Goal: Check status: Check status

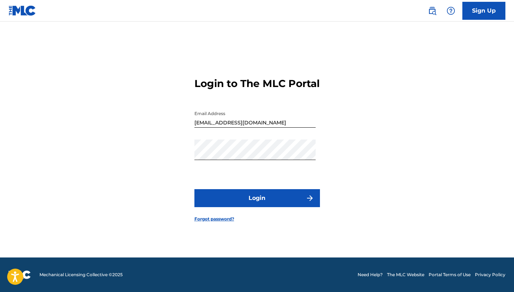
click at [251, 207] on button "Login" at bounding box center [258, 198] width 126 height 18
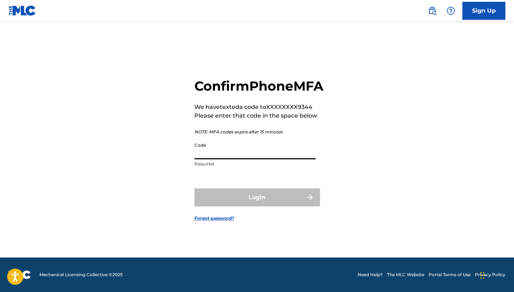
click at [236, 156] on input "Code" at bounding box center [255, 149] width 121 height 20
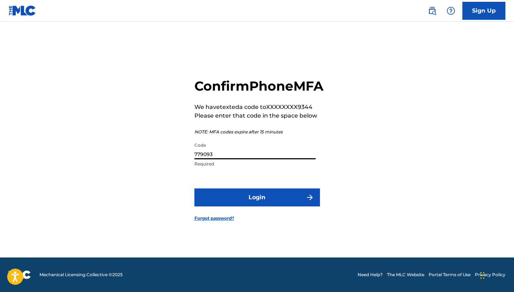
type input "779093"
click at [246, 206] on button "Login" at bounding box center [258, 197] width 126 height 18
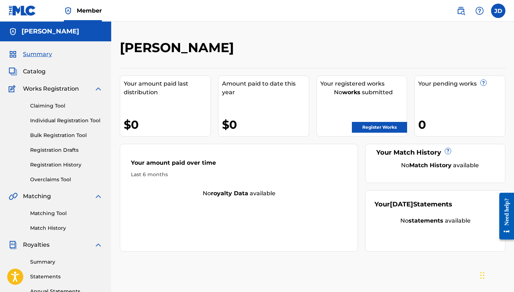
click at [68, 164] on link "Registration History" at bounding box center [66, 165] width 73 height 8
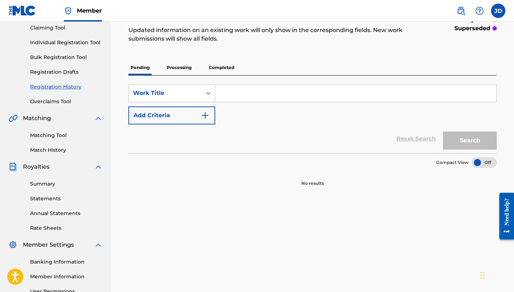
scroll to position [73, 0]
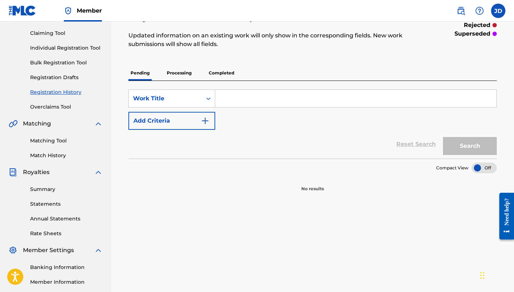
click at [180, 69] on p "Processing" at bounding box center [179, 72] width 29 height 15
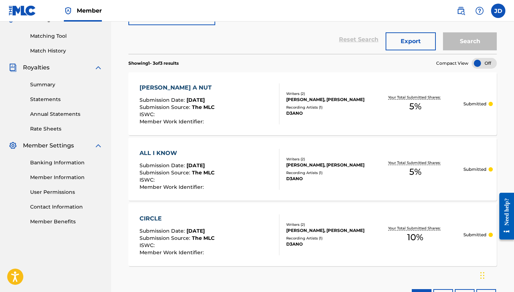
scroll to position [180, 0]
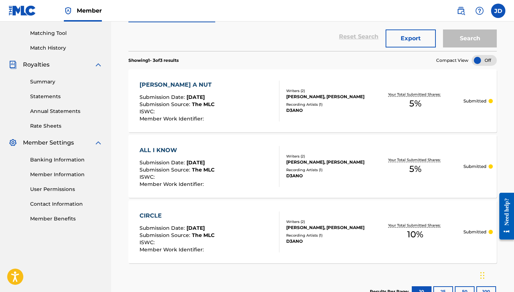
click at [481, 62] on div at bounding box center [484, 60] width 25 height 11
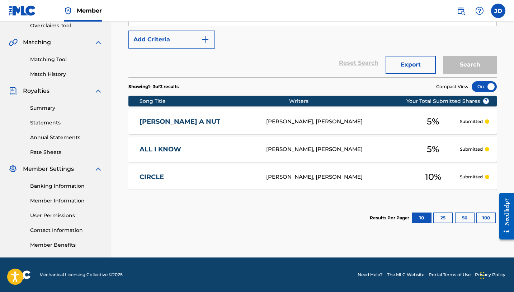
click at [485, 84] on div at bounding box center [484, 86] width 25 height 11
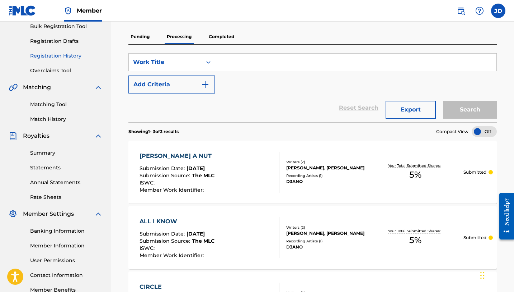
scroll to position [0, 0]
